Goal: Task Accomplishment & Management: Manage account settings

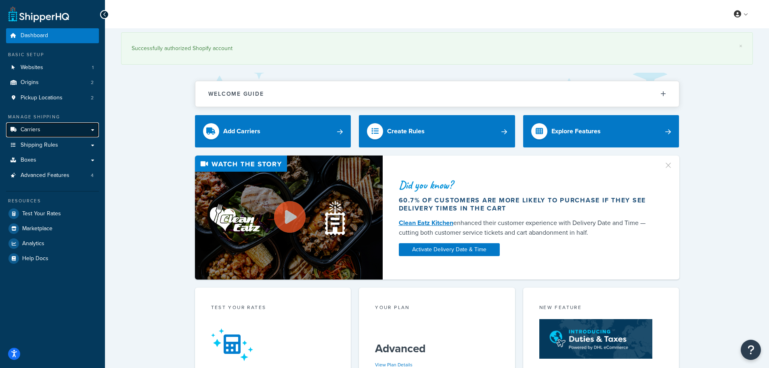
click at [29, 125] on link "Carriers" at bounding box center [52, 129] width 93 height 15
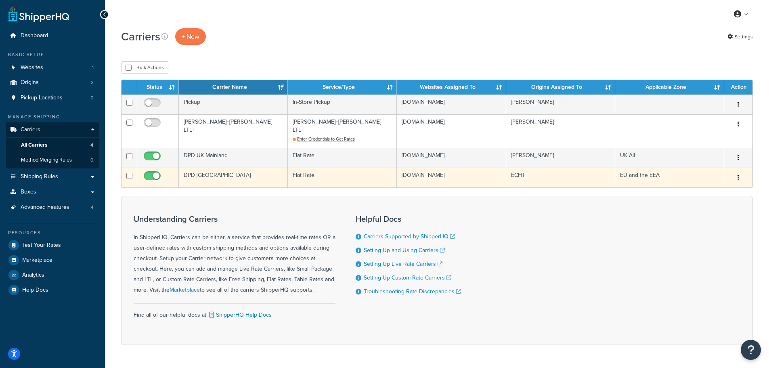
click at [221, 168] on td "DPD [GEOGRAPHIC_DATA]" at bounding box center [233, 178] width 109 height 20
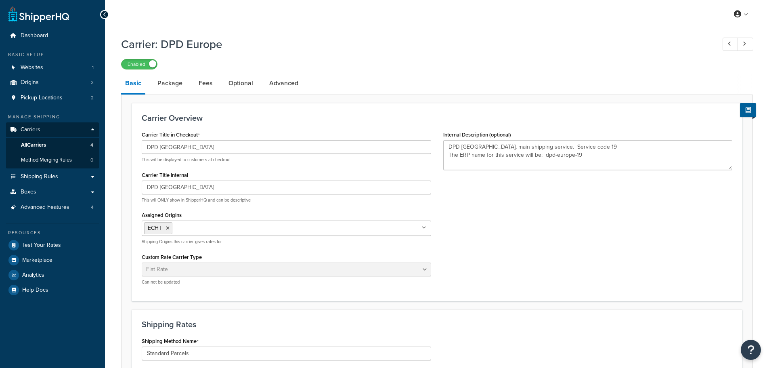
select select "flat"
select select "package"
click at [171, 84] on link "Package" at bounding box center [169, 82] width 33 height 19
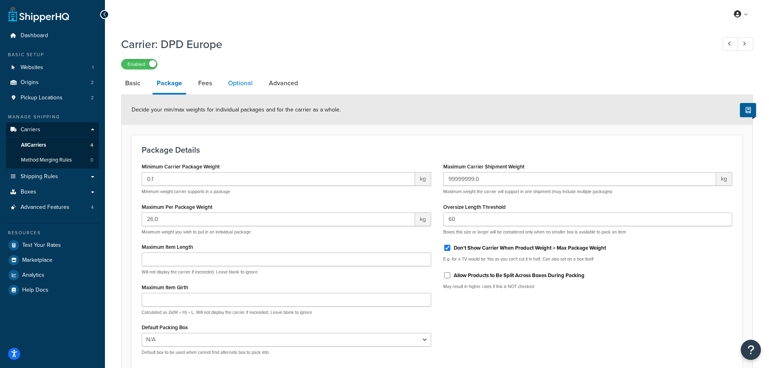
click at [234, 85] on link "Optional" at bounding box center [240, 82] width 33 height 19
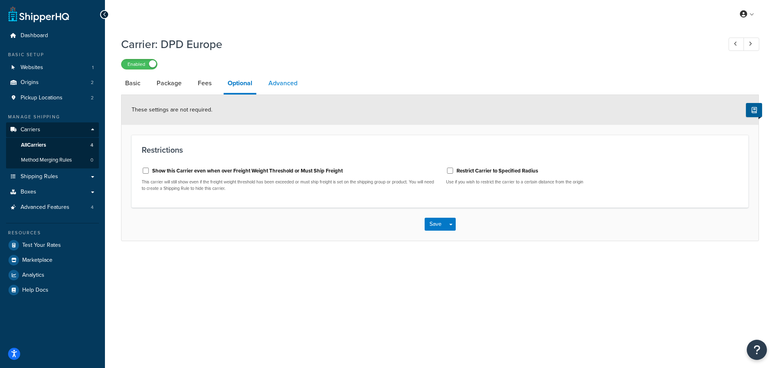
click at [279, 86] on link "Advanced" at bounding box center [282, 82] width 37 height 19
select select "false"
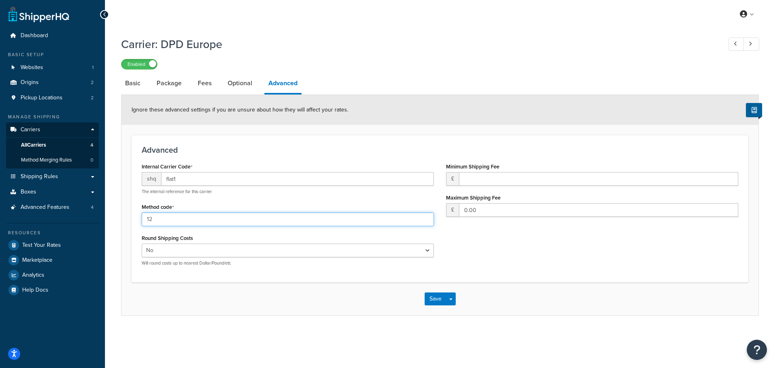
drag, startPoint x: 157, startPoint y: 222, endPoint x: 143, endPoint y: 224, distance: 14.7
click at [143, 224] on input "12" at bounding box center [288, 219] width 292 height 14
type input "19"
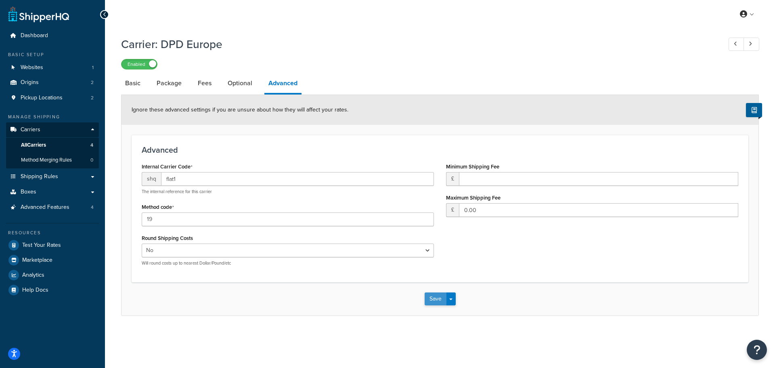
click at [430, 301] on button "Save" at bounding box center [436, 298] width 22 height 13
